Goal: Task Accomplishment & Management: Complete application form

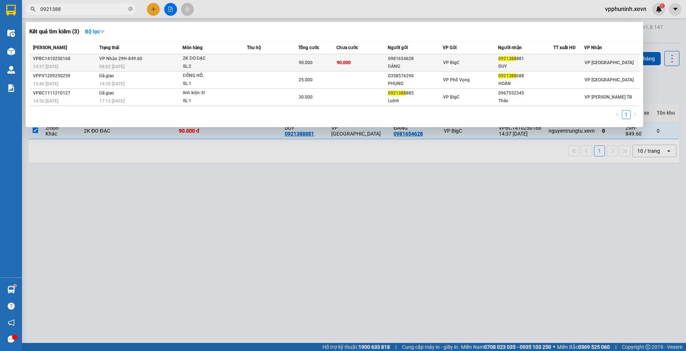
type input "0921388"
click at [219, 64] on div "SL: 2" at bounding box center [210, 67] width 55 height 8
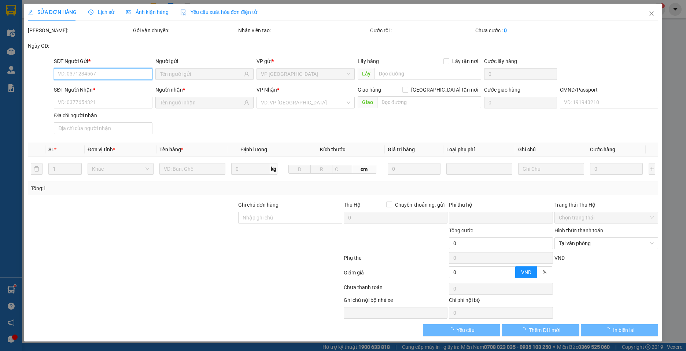
type input "0981654628"
type input "ĐÁNG"
type input "0921388881"
type input "DUY"
type input "0"
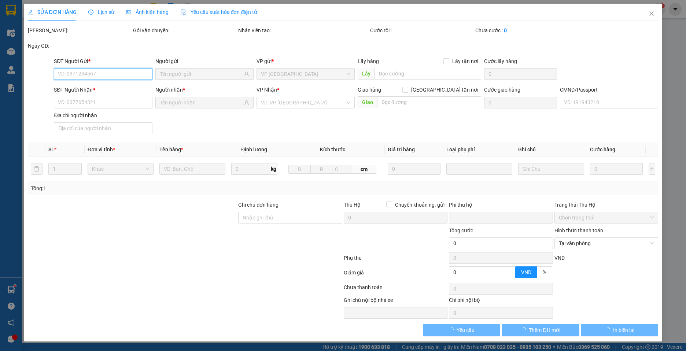
type input "90.000"
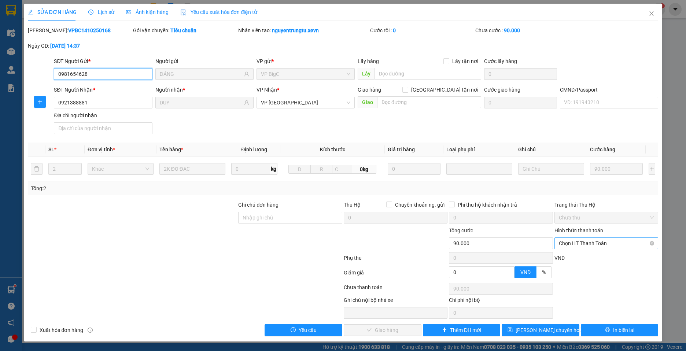
click at [615, 247] on span "Chọn HT Thanh Toán" at bounding box center [606, 243] width 95 height 11
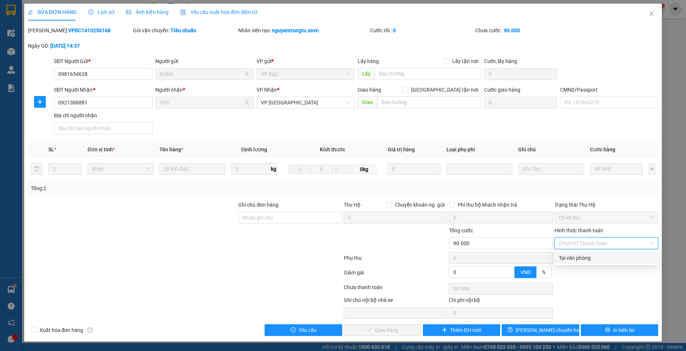
click at [610, 255] on div "Tại văn phòng" at bounding box center [606, 258] width 95 height 8
type input "0"
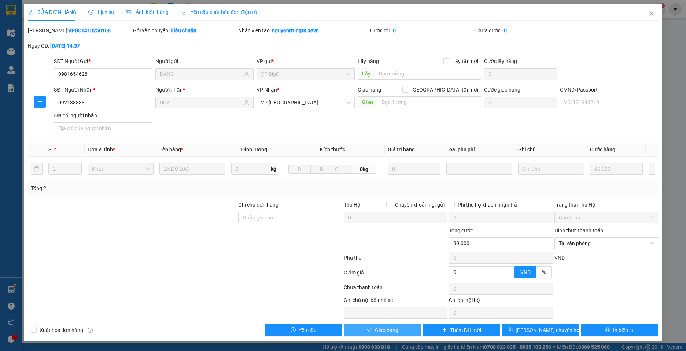
click at [392, 327] on span "Giao hàng" at bounding box center [386, 330] width 23 height 8
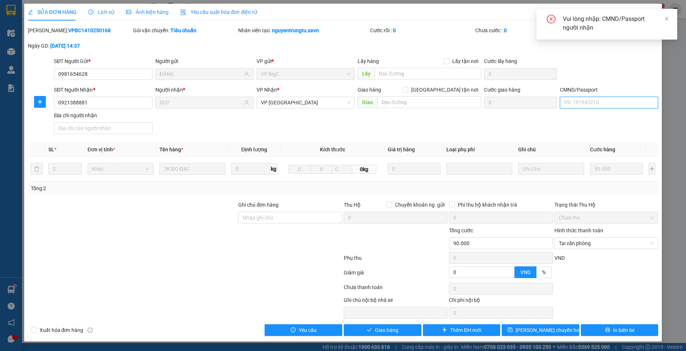
click at [602, 101] on input "CMND/Passport" at bounding box center [609, 103] width 98 height 12
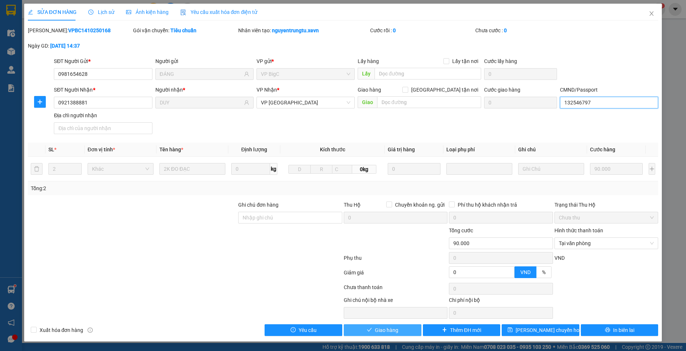
type input "132546797"
click at [381, 330] on span "Giao hàng" at bounding box center [386, 330] width 23 height 8
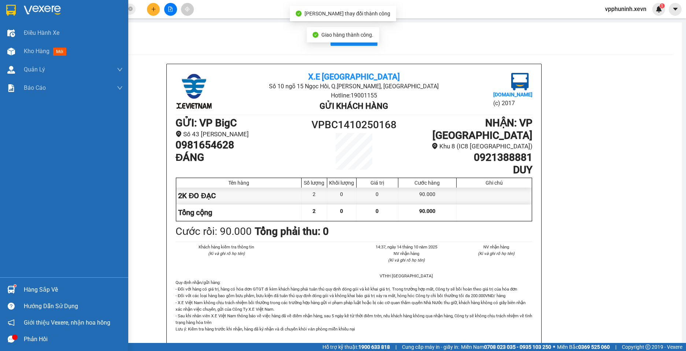
click at [10, 10] on img at bounding box center [11, 10] width 10 height 11
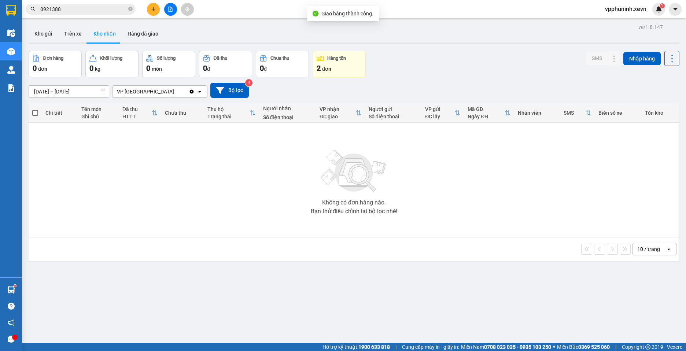
click at [155, 8] on icon "plus" at bounding box center [153, 9] width 5 height 5
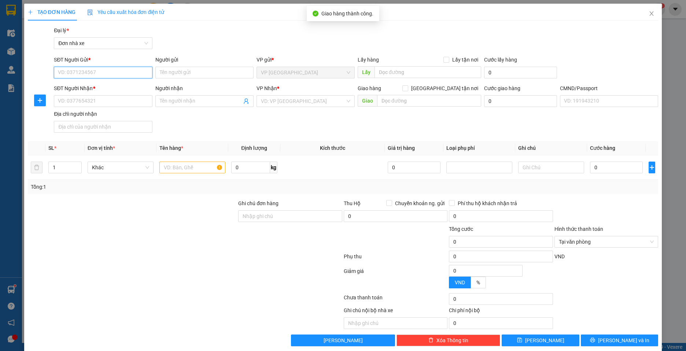
click at [98, 70] on input "SĐT Người Gửi *" at bounding box center [103, 73] width 98 height 12
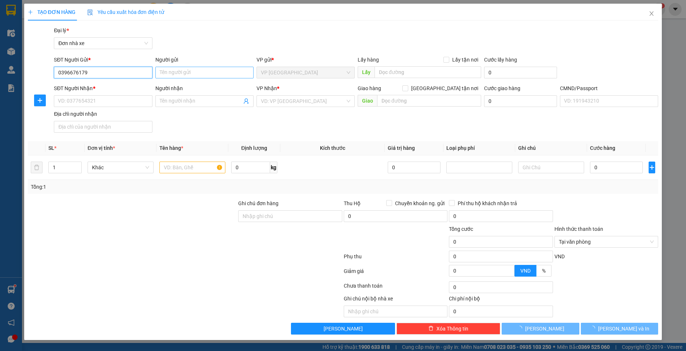
type input "0396676179"
click at [190, 78] on input "Người gửi" at bounding box center [204, 73] width 98 height 12
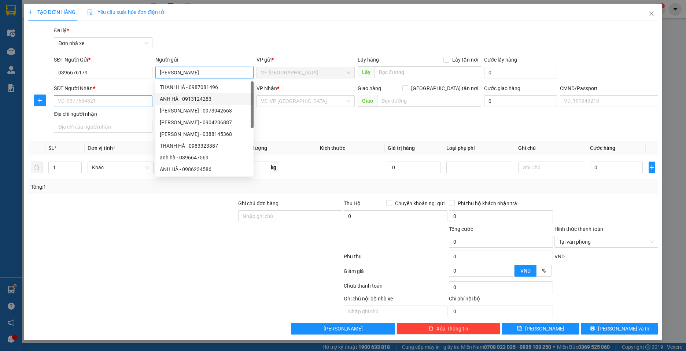
type input "[PERSON_NAME]"
click at [117, 102] on input "SĐT Người Nhận *" at bounding box center [103, 101] width 98 height 12
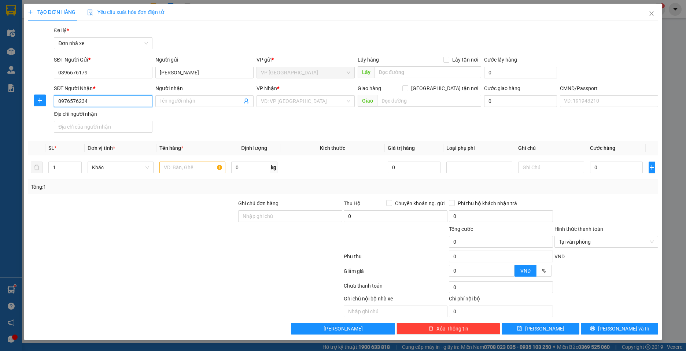
type input "0976576234"
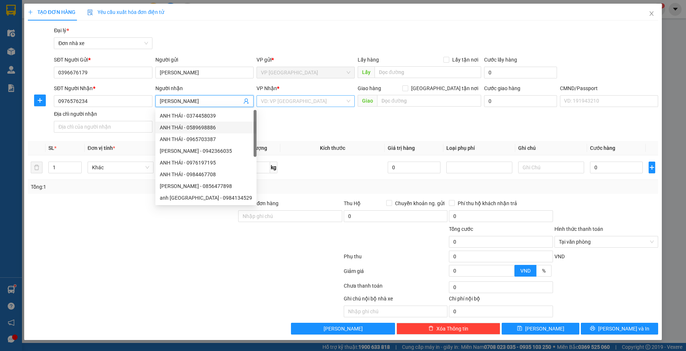
type input "[PERSON_NAME]"
click at [297, 103] on input "search" at bounding box center [303, 101] width 84 height 11
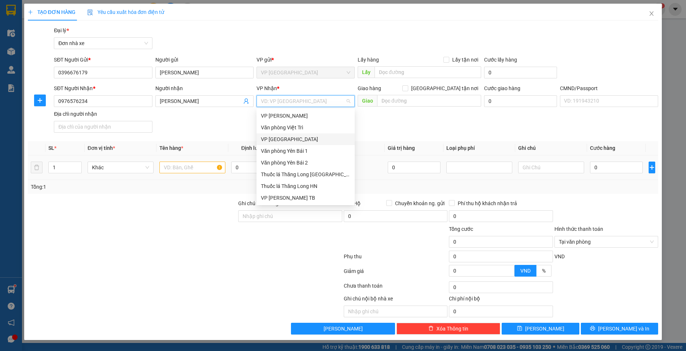
click at [167, 160] on td at bounding box center [192, 167] width 72 height 25
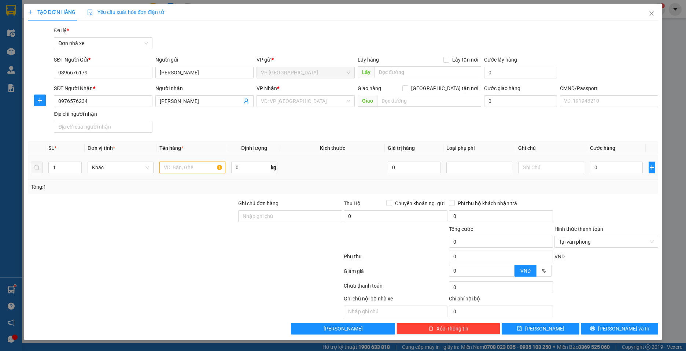
click at [179, 165] on input "text" at bounding box center [192, 168] width 66 height 12
type input "giấy tờ"
click at [622, 164] on input "0" at bounding box center [616, 168] width 53 height 12
type input "20"
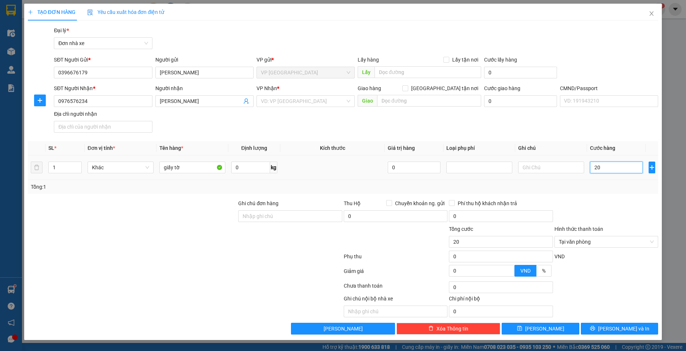
type input "200"
type input "2.000"
type input "20.000"
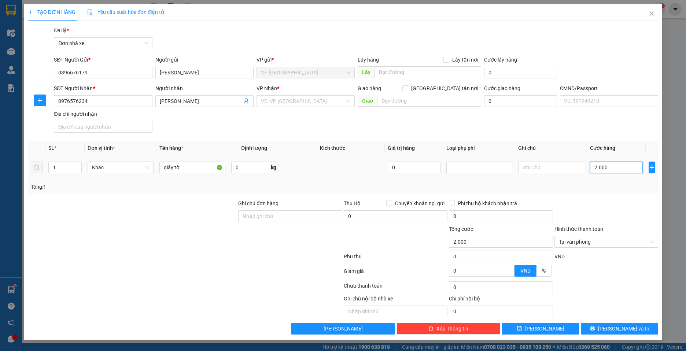
type input "20.000"
click at [607, 201] on div at bounding box center [606, 212] width 105 height 26
click at [325, 98] on input "search" at bounding box center [303, 101] width 84 height 11
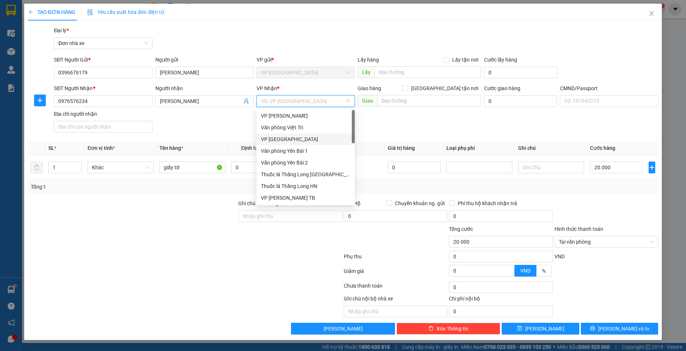
click at [325, 98] on input "search" at bounding box center [303, 101] width 84 height 11
click at [408, 99] on input "text" at bounding box center [429, 101] width 104 height 12
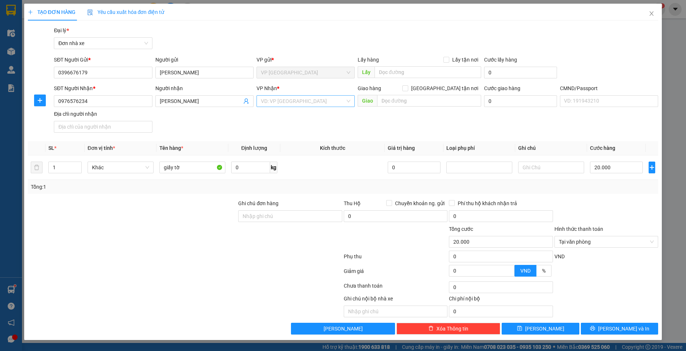
click at [323, 101] on input "search" at bounding box center [303, 101] width 84 height 11
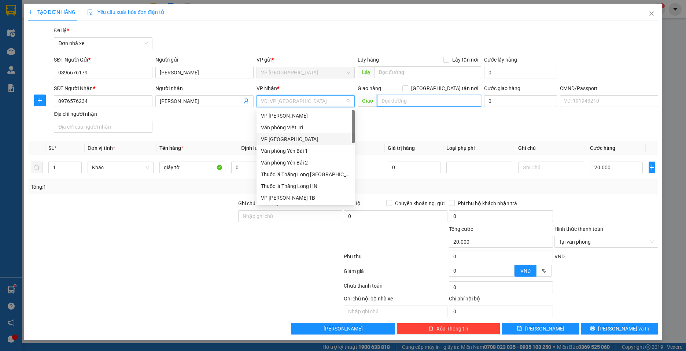
click at [390, 101] on input "text" at bounding box center [429, 101] width 104 height 12
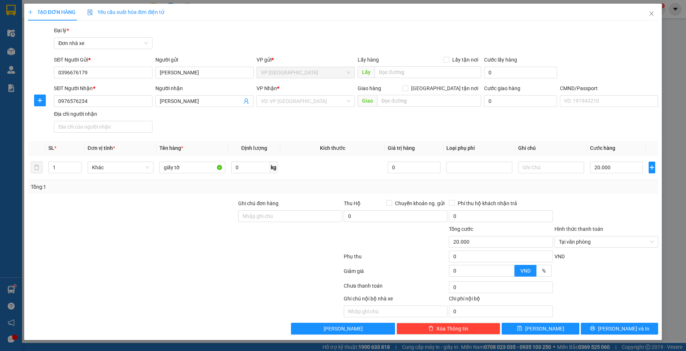
click at [293, 108] on div "VP Nhận * VD: VP [GEOGRAPHIC_DATA]" at bounding box center [305, 97] width 98 height 26
click at [309, 103] on input "search" at bounding box center [303, 101] width 84 height 11
click at [312, 102] on input "74" at bounding box center [303, 101] width 84 height 11
type input "="
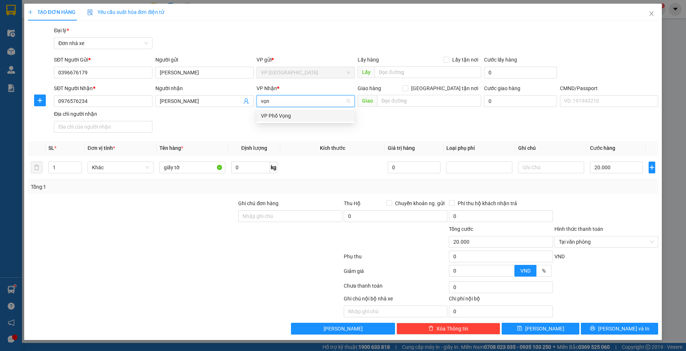
type input "vọng"
click at [300, 114] on div "VP Phố Vọng" at bounding box center [305, 116] width 89 height 8
click at [220, 117] on div "SĐT Người Nhận * 0976576234 Người nhận Anh Thái VP Nhận * VP Phố Vọng Giao hàng…" at bounding box center [355, 109] width 607 height 51
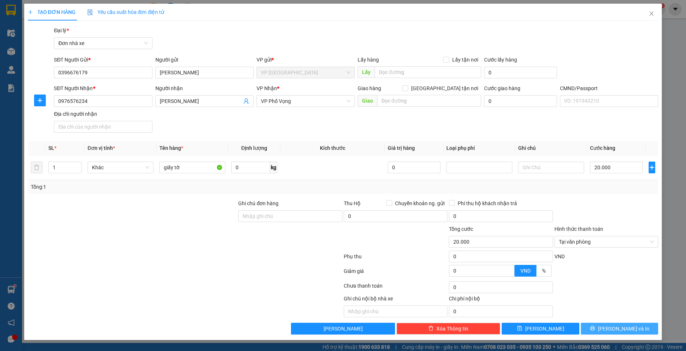
click at [616, 328] on span "[PERSON_NAME] và In" at bounding box center [623, 329] width 51 height 8
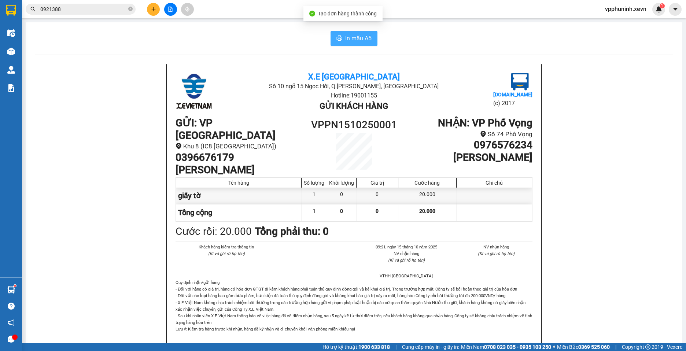
click at [359, 43] on button "In mẫu A5" at bounding box center [353, 38] width 47 height 15
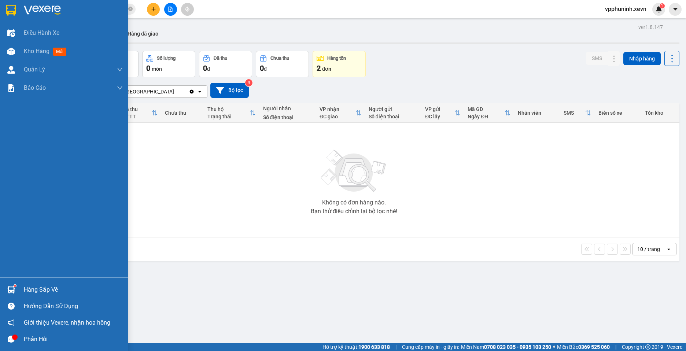
click at [18, 290] on div "Hàng sắp về" at bounding box center [64, 289] width 128 height 16
